Goal: Information Seeking & Learning: Learn about a topic

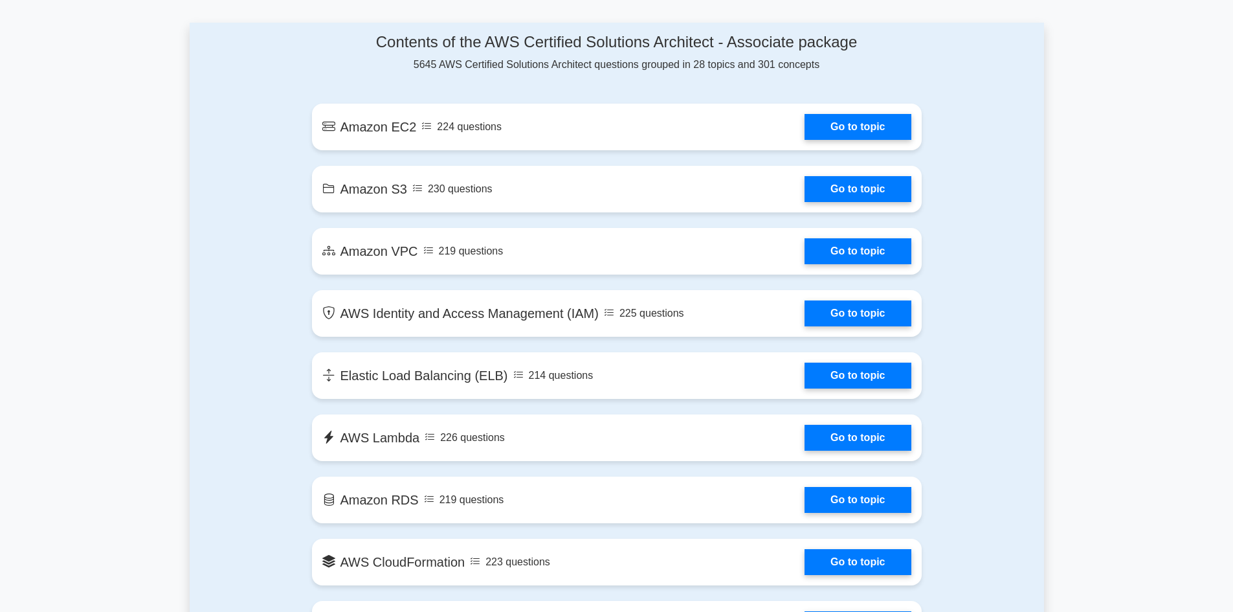
scroll to position [676, 0]
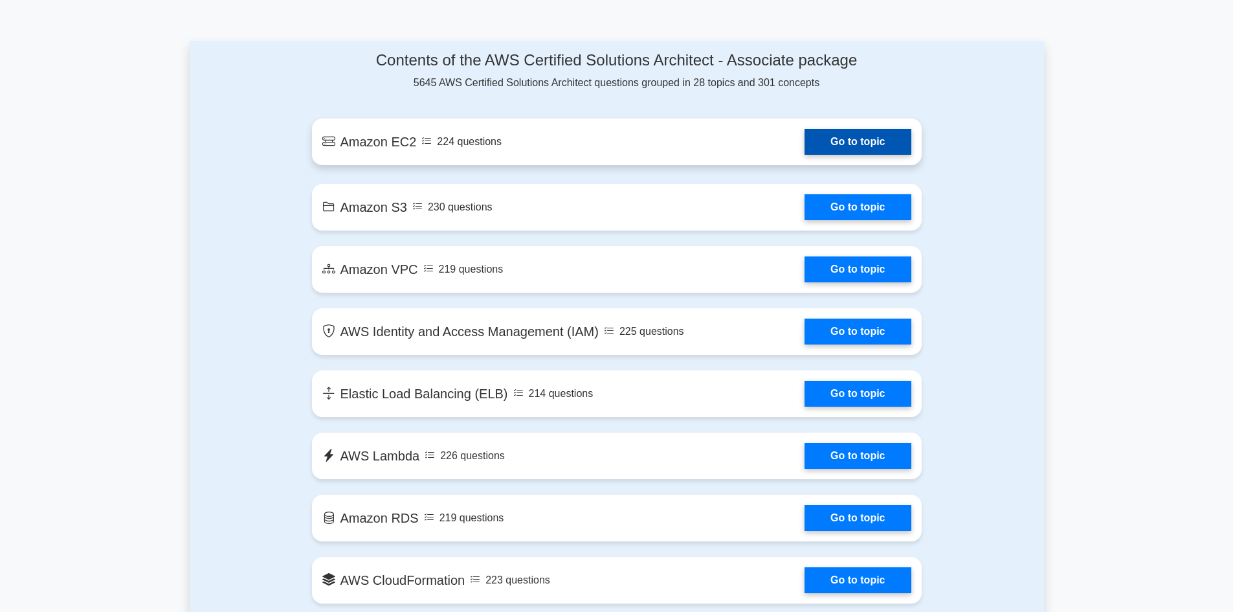
click at [841, 144] on link "Go to topic" at bounding box center [857, 142] width 106 height 26
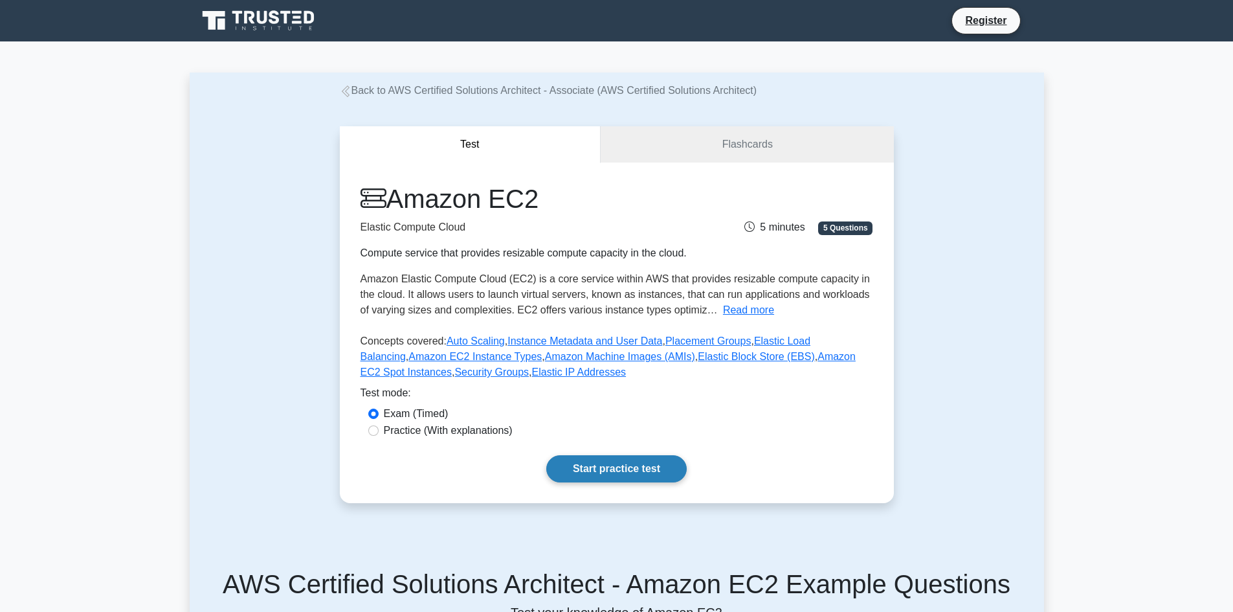
click at [634, 470] on link "Start practice test" at bounding box center [616, 468] width 140 height 27
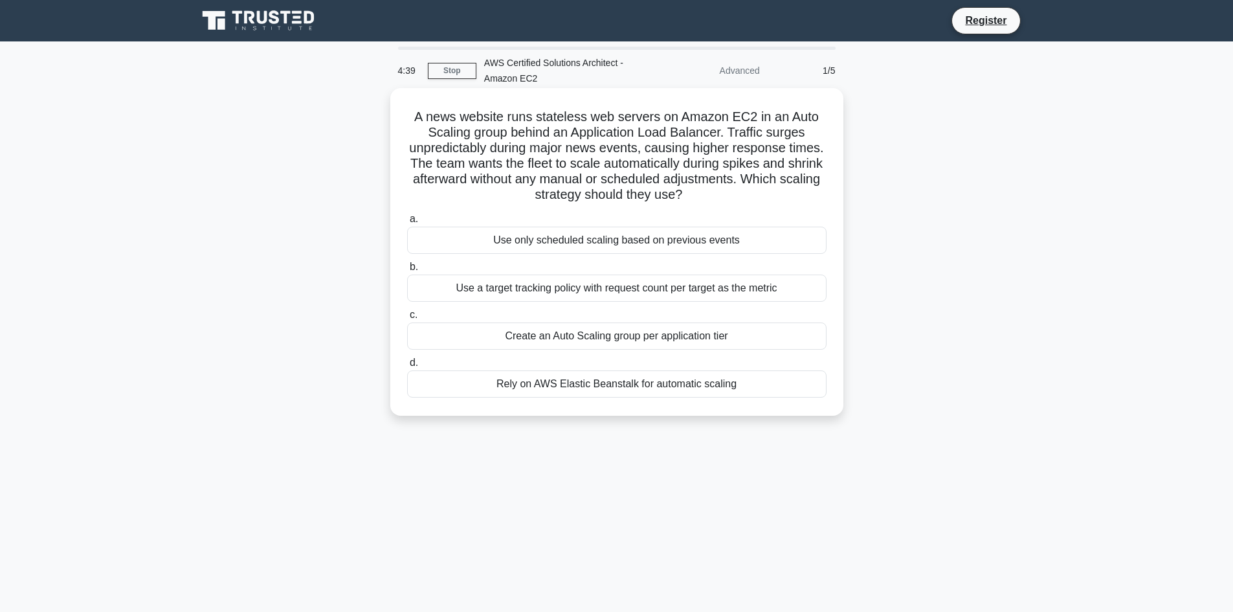
click at [589, 286] on div "Use a target tracking policy with request count per target as the metric" at bounding box center [616, 287] width 419 height 27
click at [407, 271] on input "b. Use a target tracking policy with request count per target as the metric" at bounding box center [407, 267] width 0 height 8
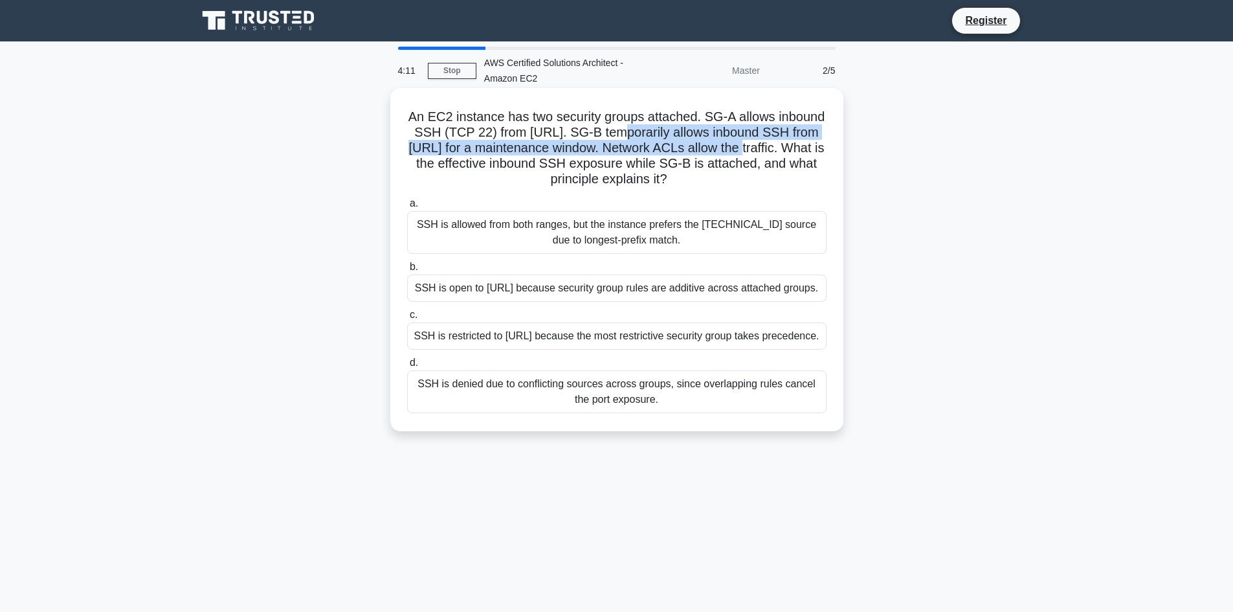
drag, startPoint x: 618, startPoint y: 128, endPoint x: 754, endPoint y: 145, distance: 136.9
click at [754, 145] on h5 "An EC2 instance has two security groups attached. SG-A allows inbound SSH (TCP …" at bounding box center [617, 148] width 422 height 79
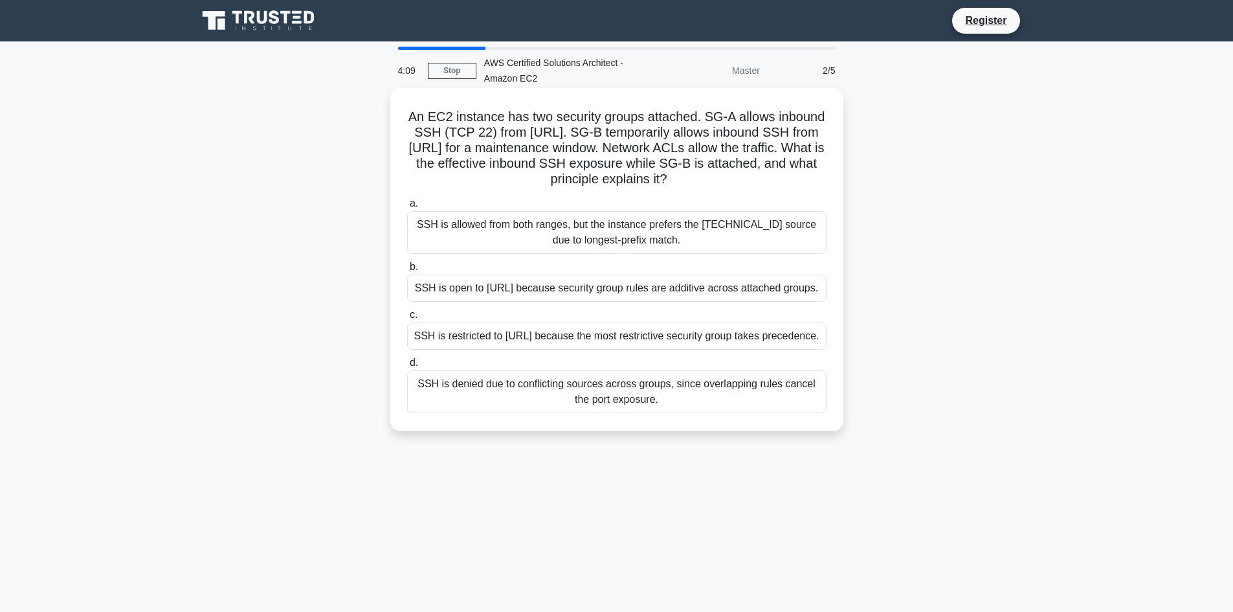
click at [778, 173] on h5 "An EC2 instance has two security groups attached. SG-A allows inbound SSH (TCP …" at bounding box center [617, 148] width 422 height 79
drag, startPoint x: 510, startPoint y: 171, endPoint x: 788, endPoint y: 166, distance: 278.3
click at [788, 166] on h5 "An EC2 instance has two security groups attached. SG-A allows inbound SSH (TCP …" at bounding box center [617, 148] width 422 height 79
click at [598, 292] on div "SSH is open to 0.0.0.0/0 because security group rules are additive across attac…" at bounding box center [616, 287] width 419 height 27
click at [407, 271] on input "b. SSH is open to 0.0.0.0/0 because security group rules are additive across at…" at bounding box center [407, 267] width 0 height 8
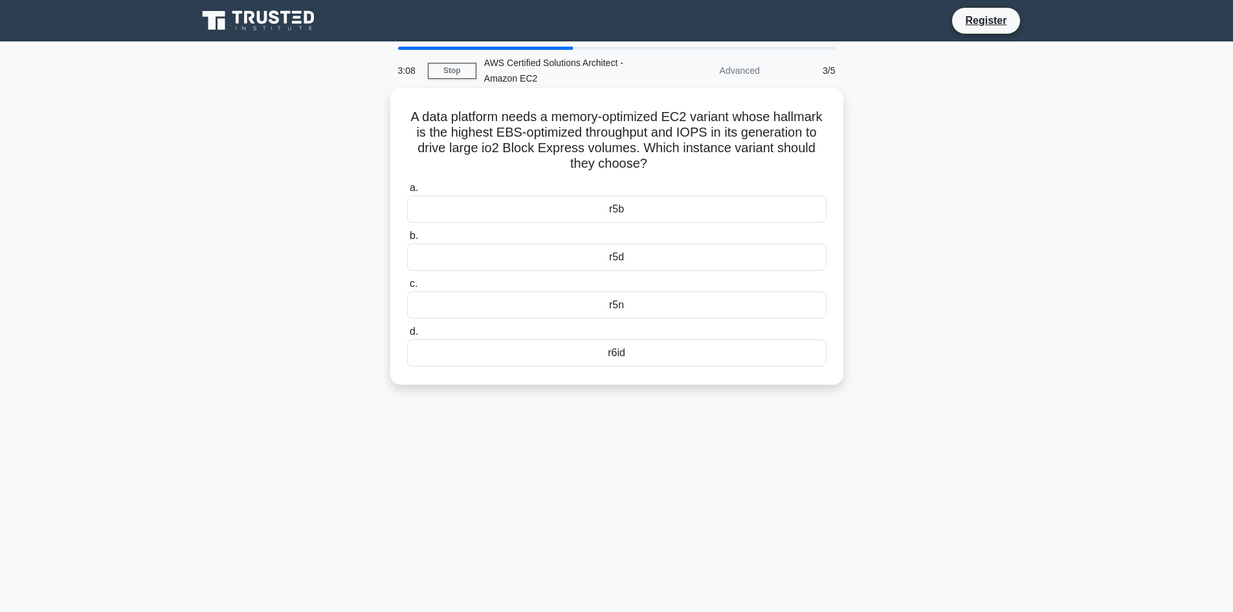
click at [625, 310] on div "r5n" at bounding box center [616, 304] width 419 height 27
click at [407, 288] on input "c. r5n" at bounding box center [407, 284] width 0 height 8
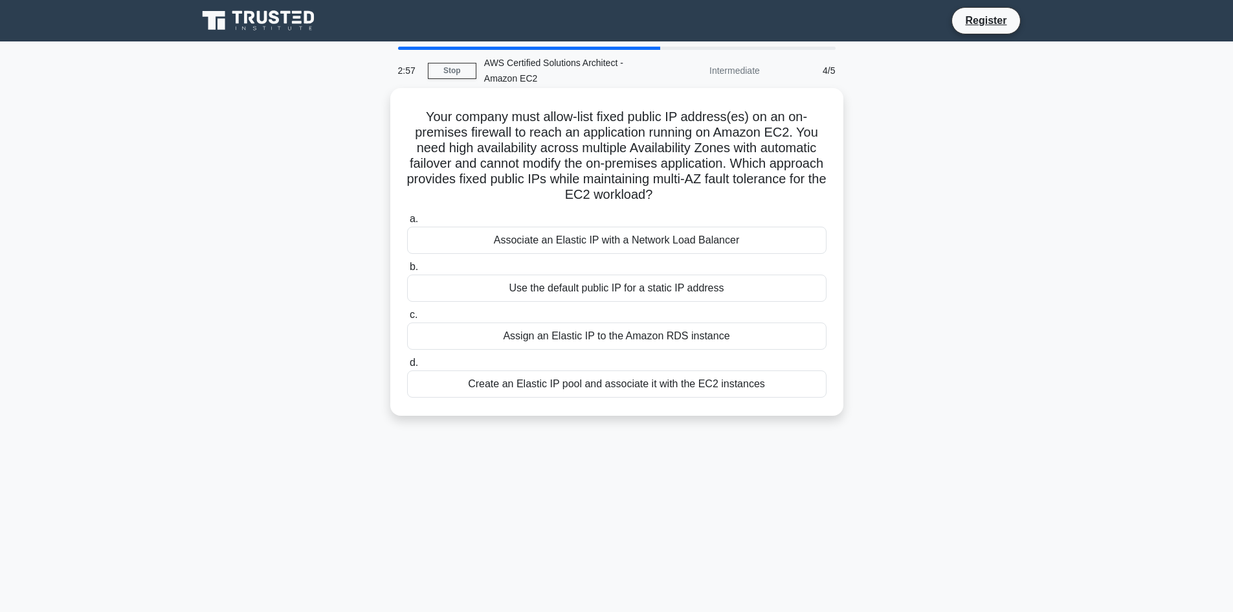
drag, startPoint x: 416, startPoint y: 113, endPoint x: 751, endPoint y: 197, distance: 345.6
click at [751, 197] on h5 "Your company must allow-list fixed public IP address(es) on an on-premises fire…" at bounding box center [617, 156] width 422 height 94
click at [403, 186] on div "Your company must allow-list fixed public IP address(es) on an on-premises fire…" at bounding box center [616, 251] width 443 height 317
drag, startPoint x: 749, startPoint y: 196, endPoint x: 449, endPoint y: 146, distance: 303.8
click at [449, 146] on h5 "Your company must allow-list fixed public IP address(es) on an on-premises fire…" at bounding box center [617, 156] width 422 height 94
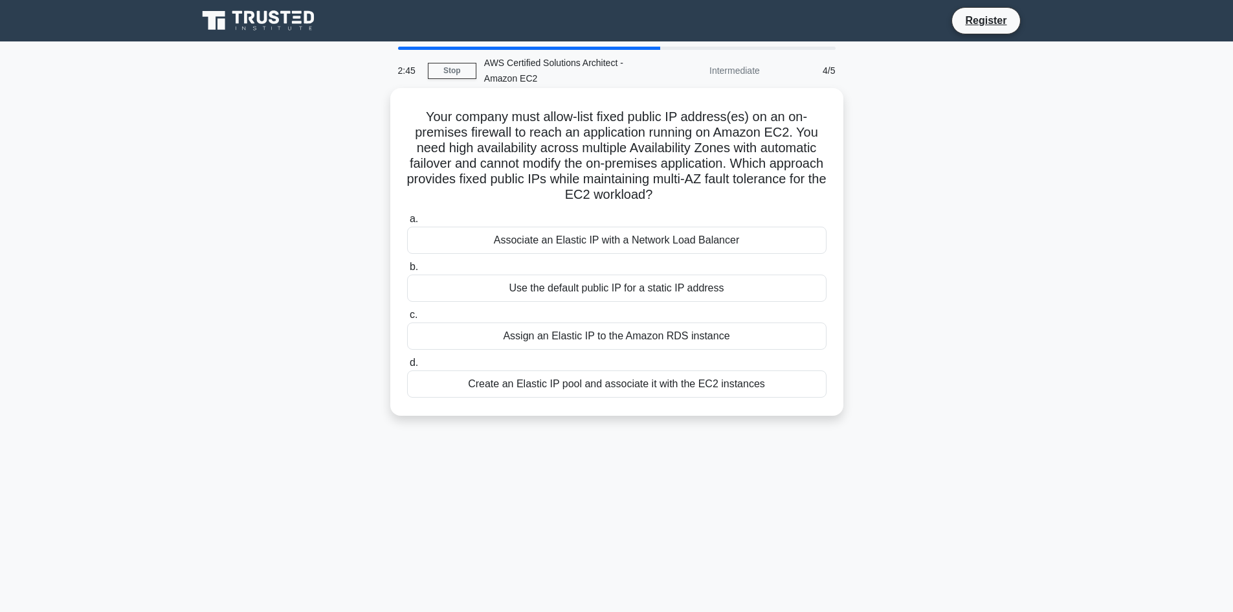
click at [594, 190] on h5 "Your company must allow-list fixed public IP address(es) on an on-premises fire…" at bounding box center [617, 156] width 422 height 94
drag, startPoint x: 711, startPoint y: 190, endPoint x: 417, endPoint y: 121, distance: 301.8
click at [417, 121] on h5 "Your company must allow-list fixed public IP address(es) on an on-premises fire…" at bounding box center [617, 156] width 422 height 94
click at [671, 336] on div "Assign an Elastic IP to the Amazon RDS instance" at bounding box center [616, 335] width 419 height 27
click at [407, 319] on input "c. Assign an Elastic IP to the Amazon RDS instance" at bounding box center [407, 315] width 0 height 8
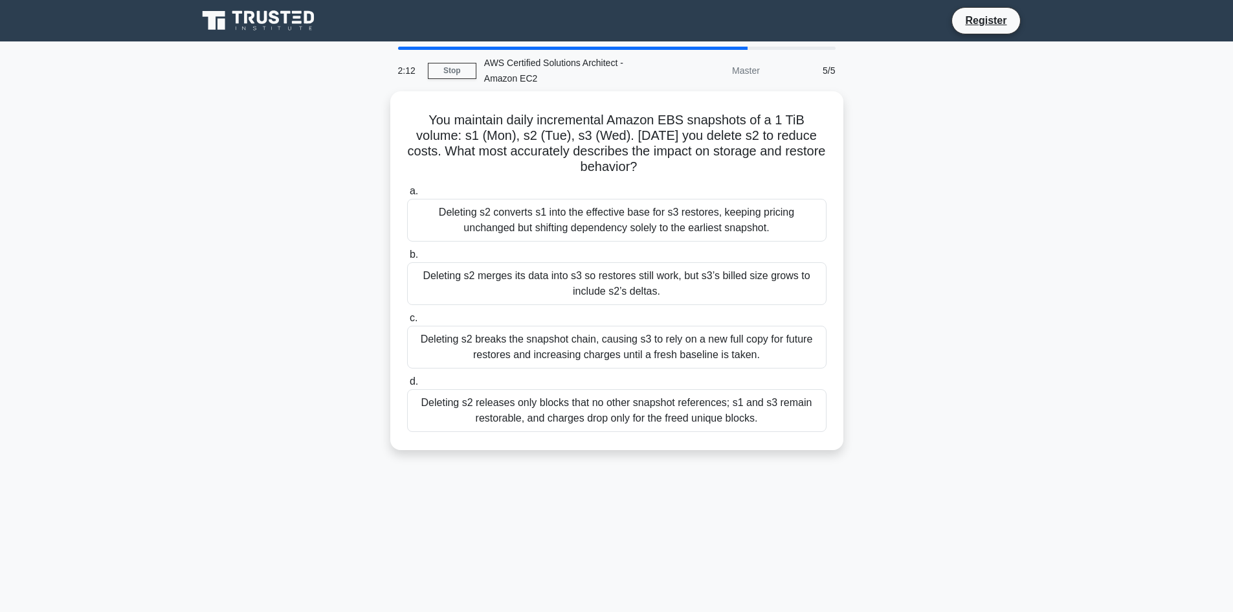
click at [559, 71] on div "AWS Certified Solutions Architect - Amazon EC2" at bounding box center [565, 70] width 178 height 41
click at [623, 219] on div "Deleting s2 converts s1 into the effective base for s3 restores, keeping pricin…" at bounding box center [616, 216] width 419 height 43
click at [407, 192] on input "a. Deleting s2 converts s1 into the effective base for s3 restores, keeping pri…" at bounding box center [407, 188] width 0 height 8
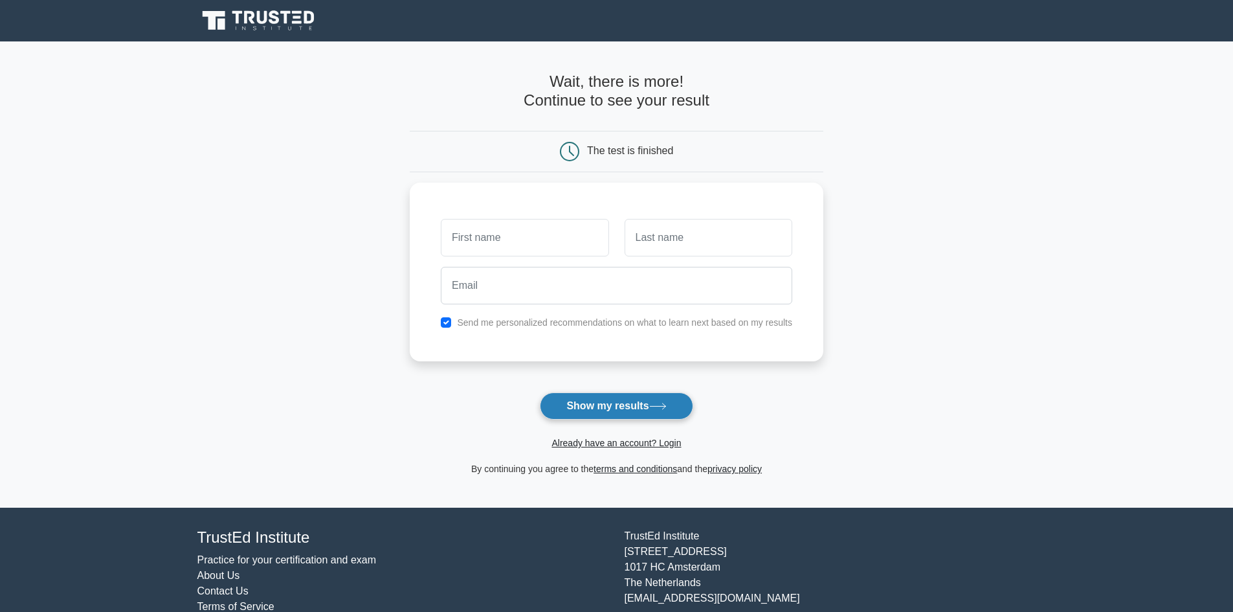
click at [617, 413] on button "Show my results" at bounding box center [616, 405] width 153 height 27
click at [549, 233] on input "text" at bounding box center [525, 234] width 168 height 38
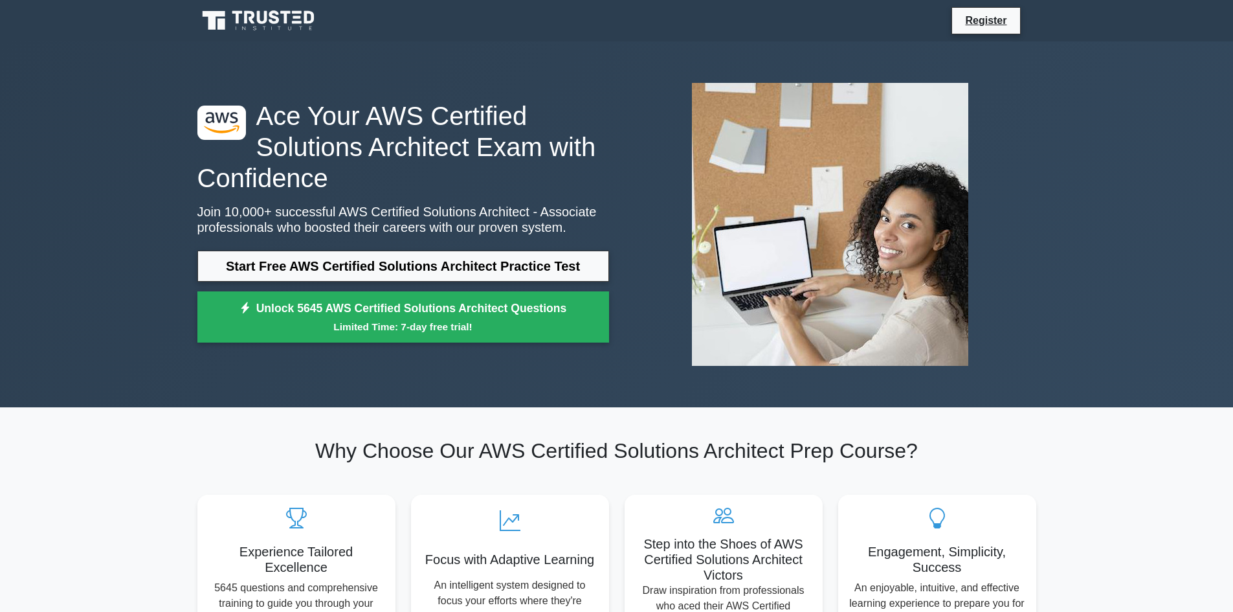
drag, startPoint x: 644, startPoint y: 192, endPoint x: 656, endPoint y: 194, distance: 12.6
click at [656, 193] on div at bounding box center [830, 223] width 427 height 303
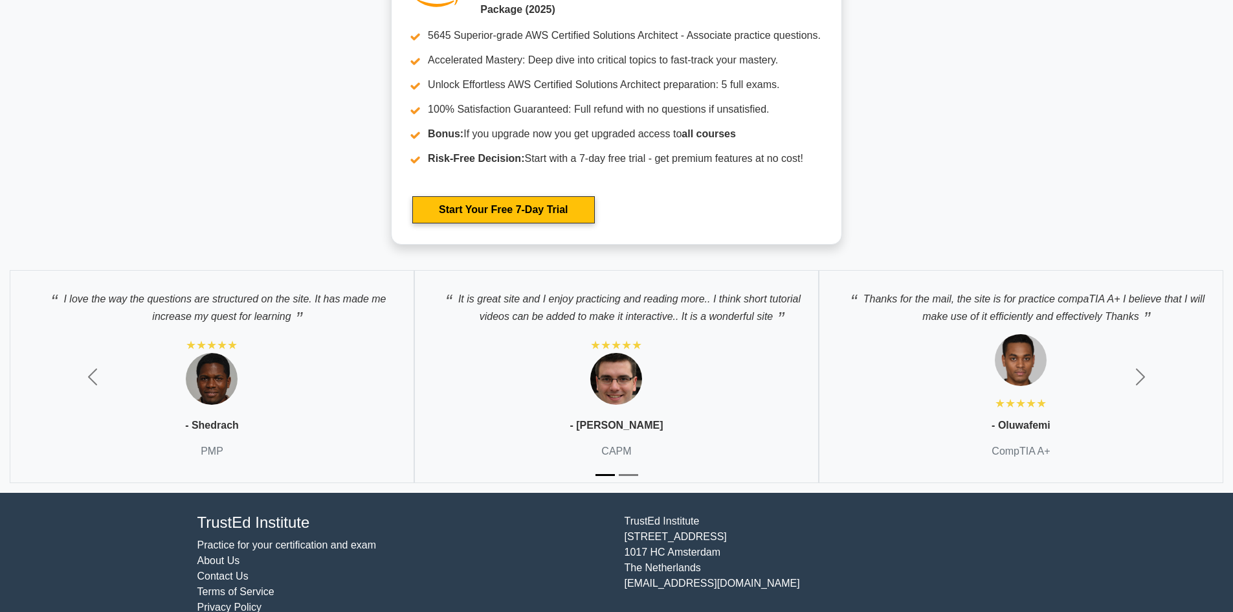
scroll to position [3551, 0]
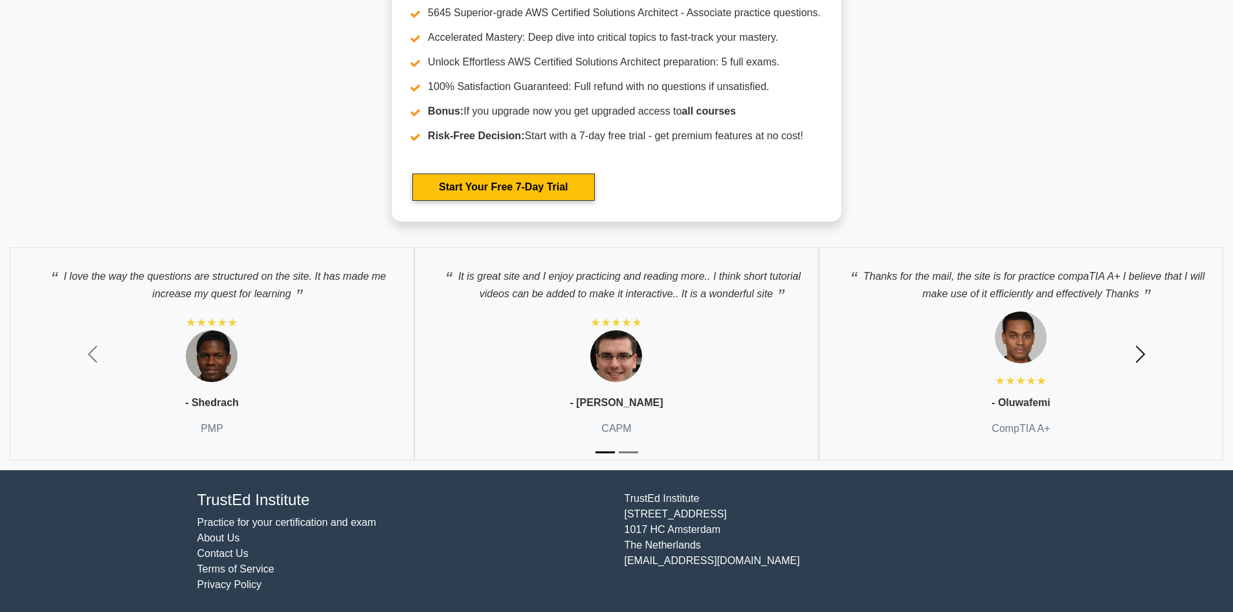
click at [1134, 358] on span "button" at bounding box center [1140, 354] width 21 height 21
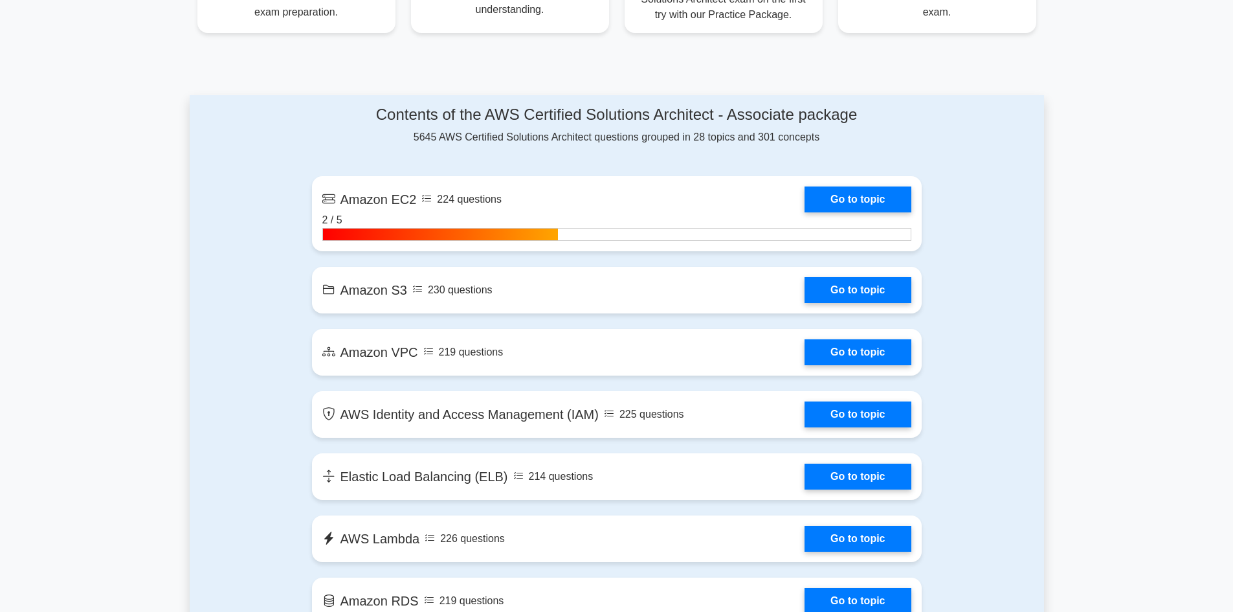
scroll to position [612, 0]
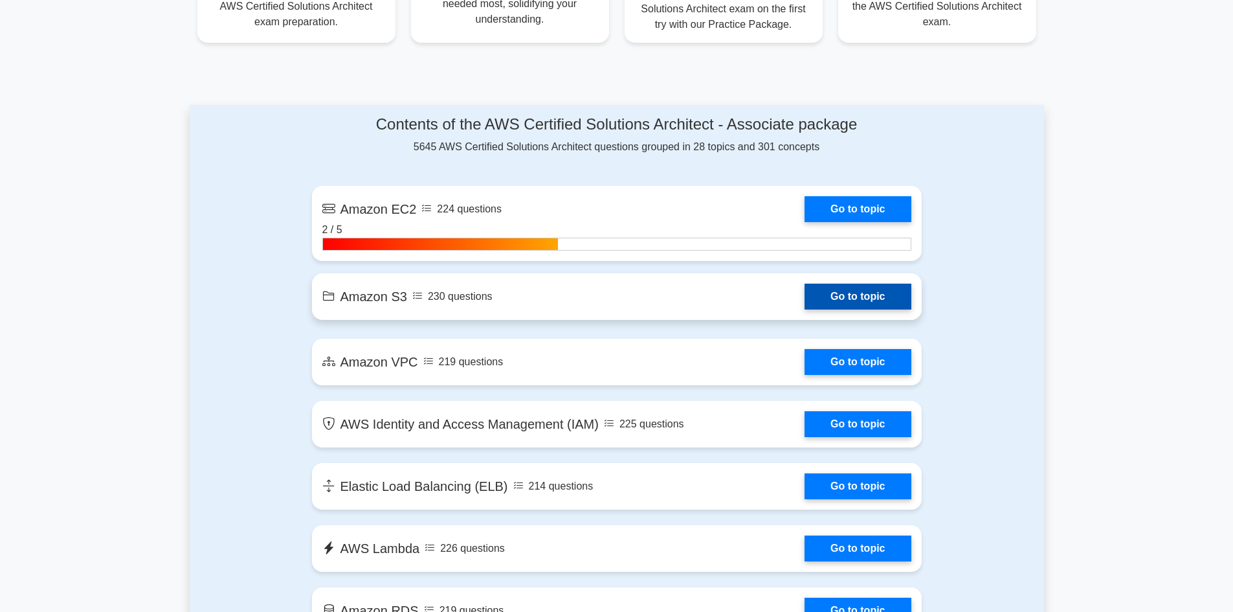
click at [863, 294] on link "Go to topic" at bounding box center [857, 296] width 106 height 26
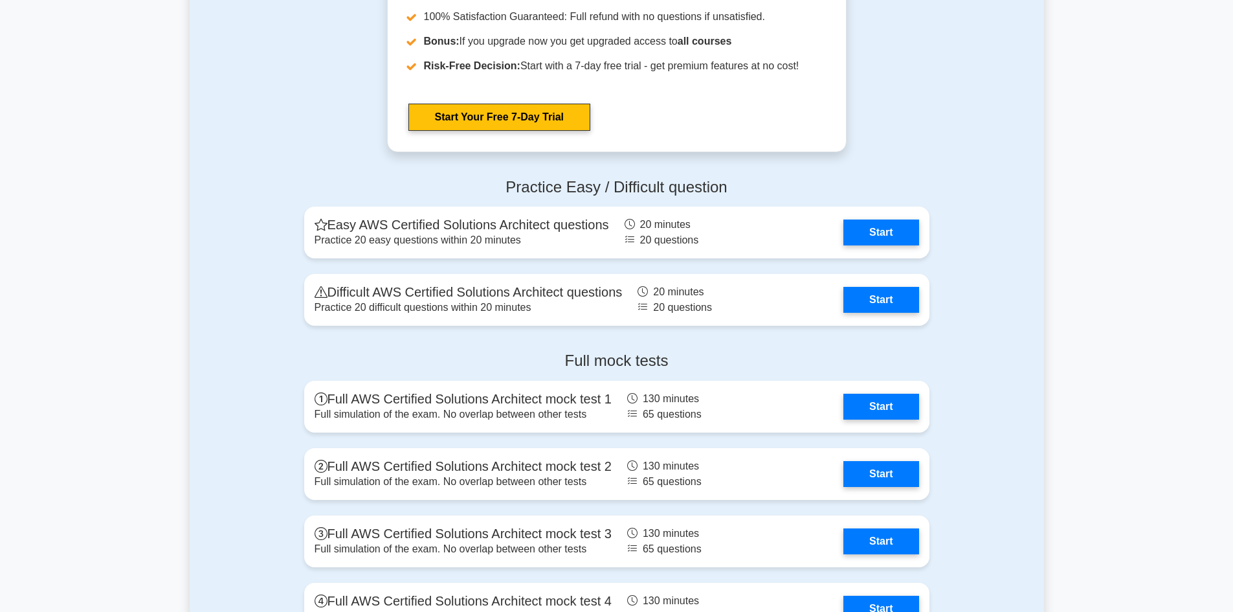
scroll to position [2700, 0]
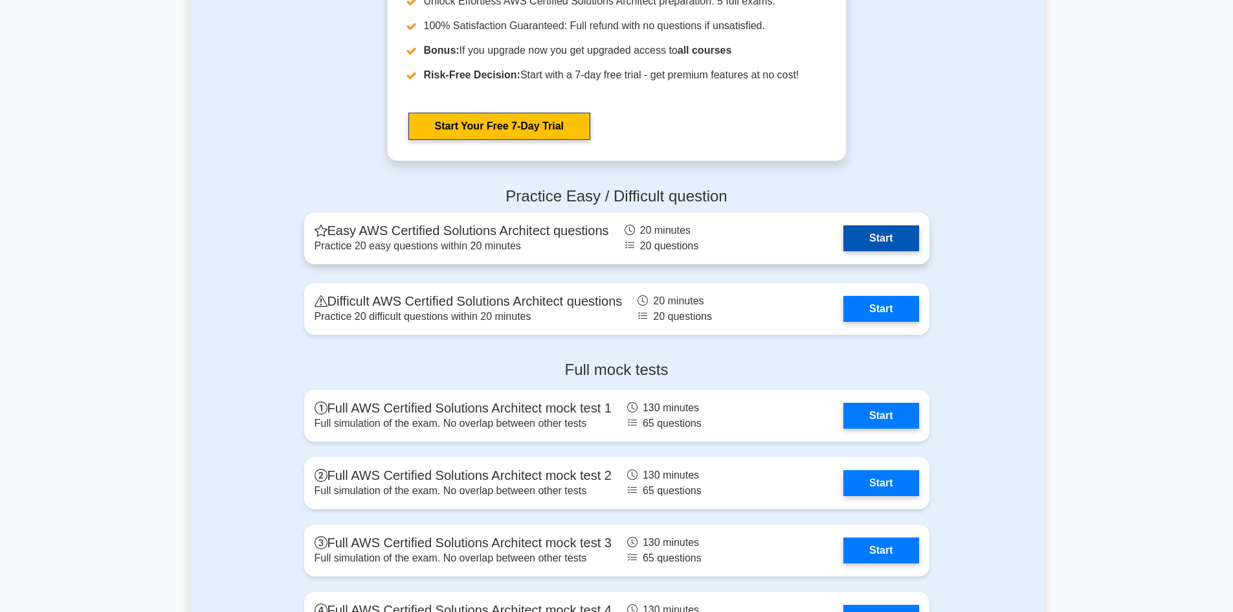
click at [867, 242] on link "Start" at bounding box center [880, 238] width 75 height 26
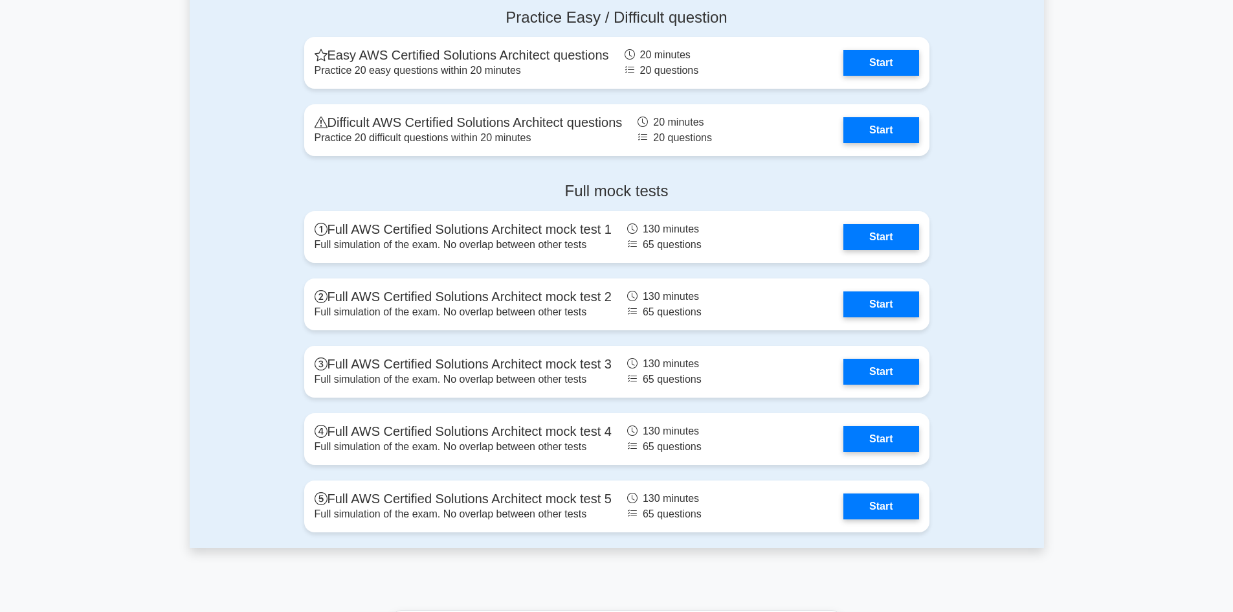
scroll to position [2860, 0]
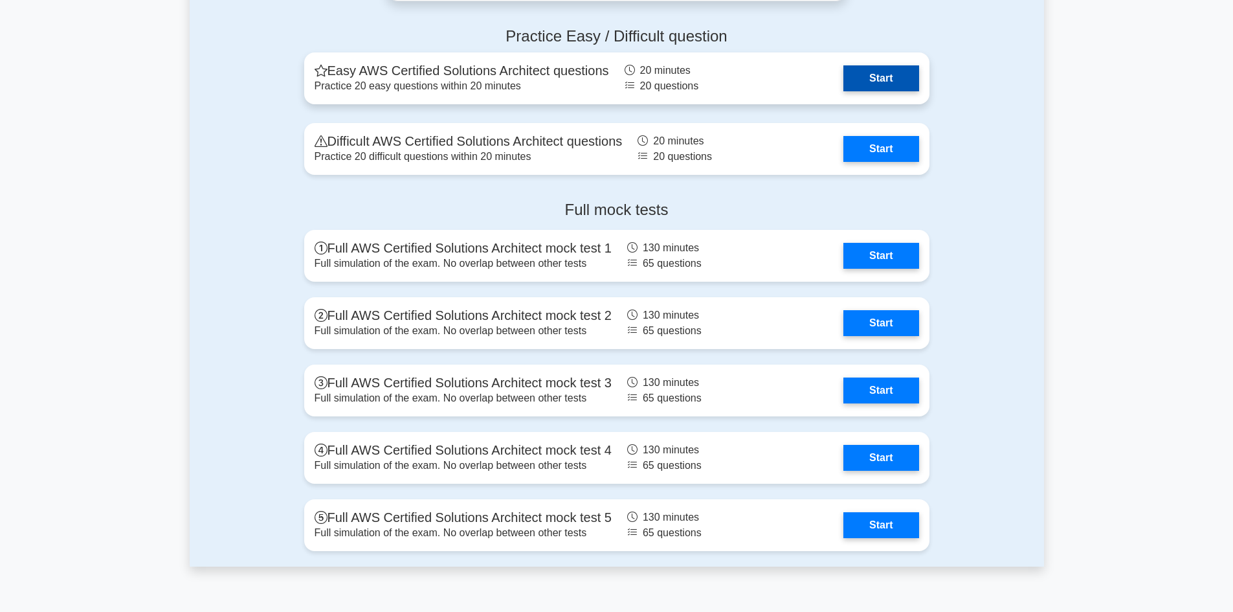
click at [901, 81] on link "Start" at bounding box center [880, 78] width 75 height 26
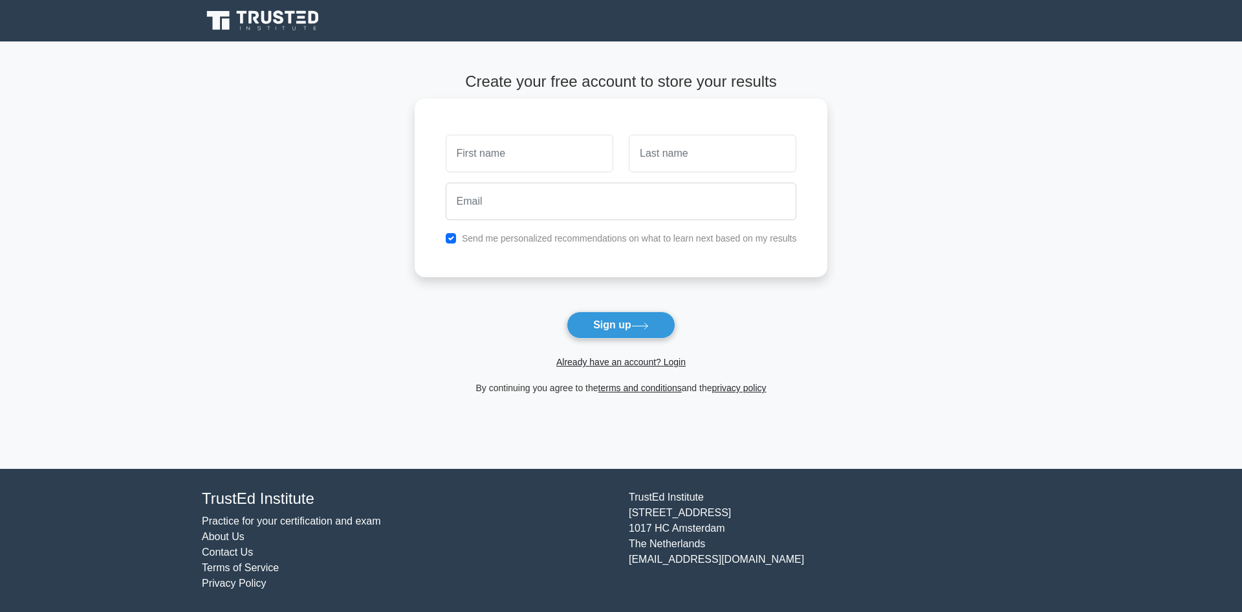
click at [505, 149] on input "text" at bounding box center [530, 154] width 168 height 38
click at [668, 363] on link "Already have an account? Login" at bounding box center [621, 362] width 129 height 10
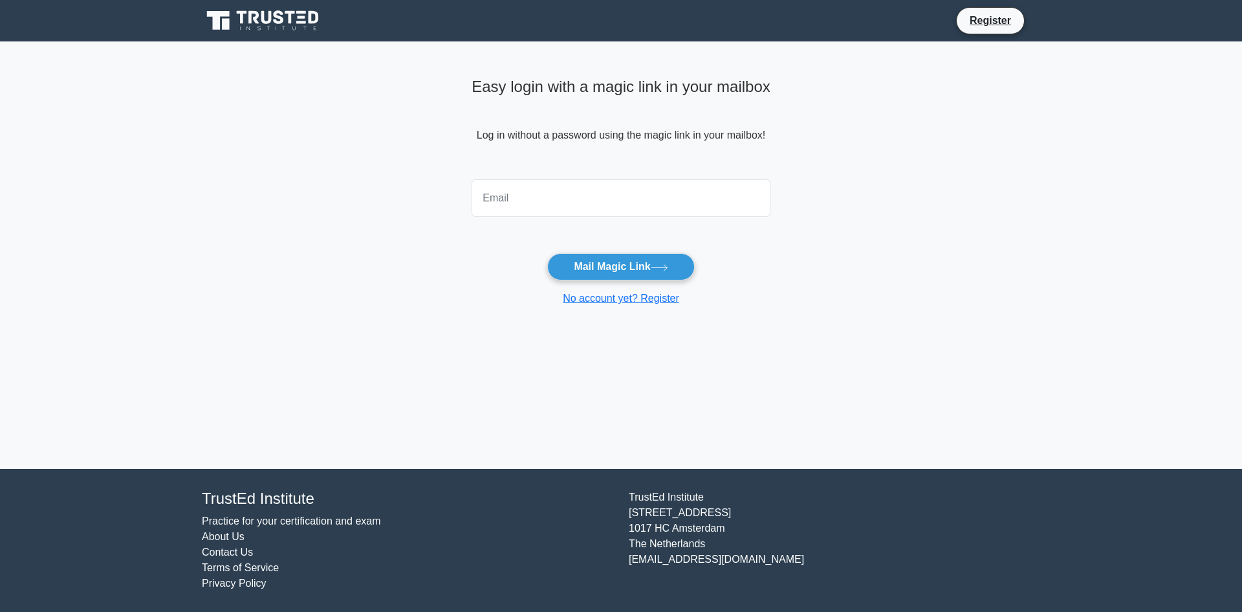
click at [545, 203] on input "email" at bounding box center [621, 198] width 299 height 38
type input "srinicms@gmail.com"
click at [547, 253] on button "Mail Magic Link" at bounding box center [620, 266] width 147 height 27
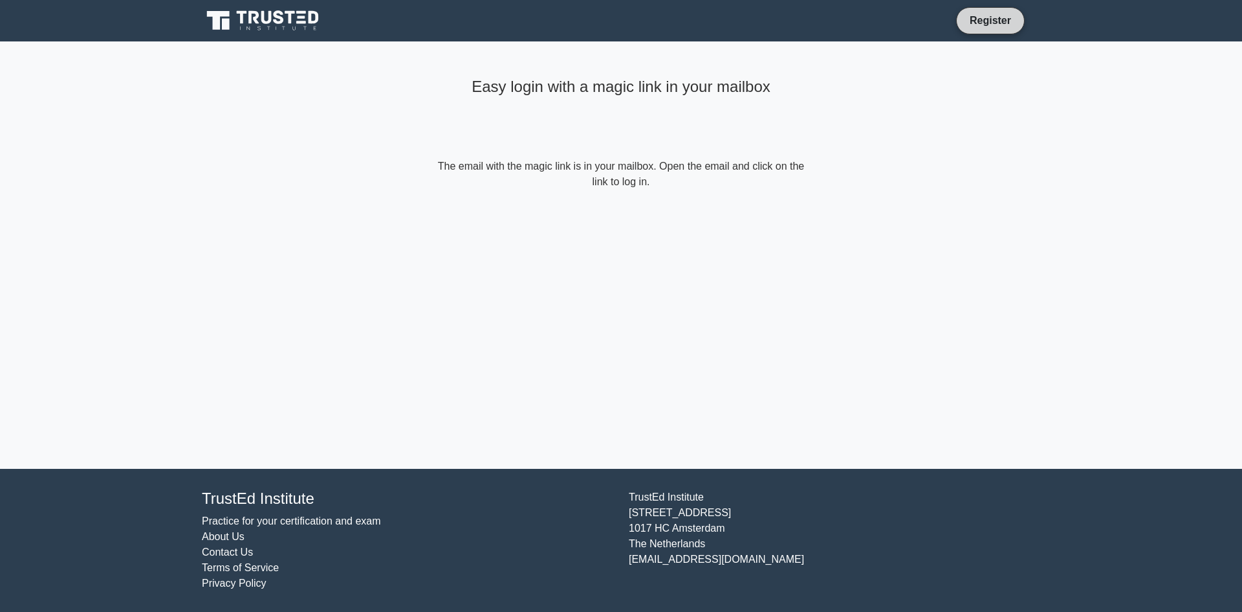
click at [984, 18] on link "Register" at bounding box center [990, 20] width 57 height 16
